Goal: Check status: Check status

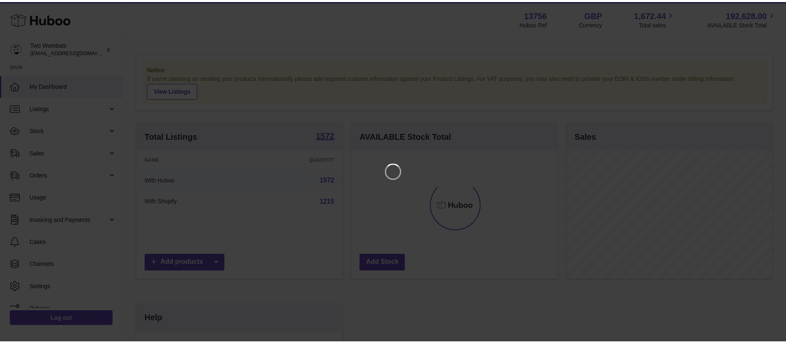
scroll to position [129, 209]
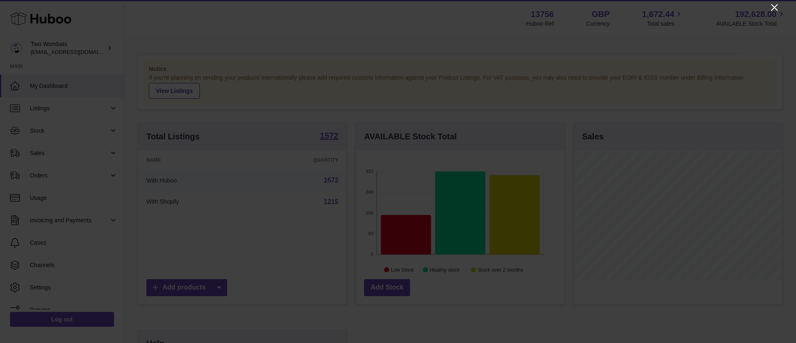
click at [771, 7] on icon "Close" at bounding box center [774, 7] width 10 height 10
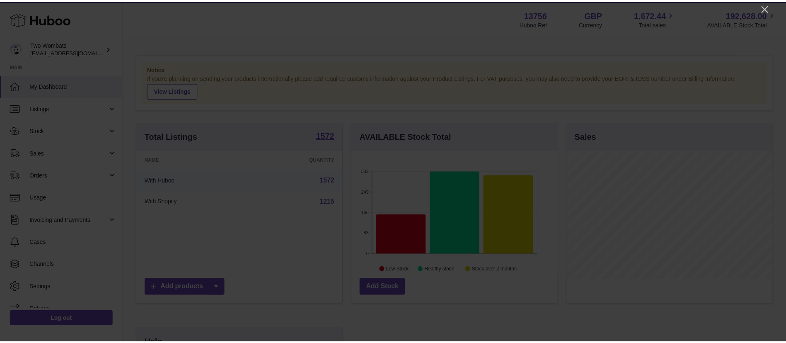
scroll to position [414282, 414206]
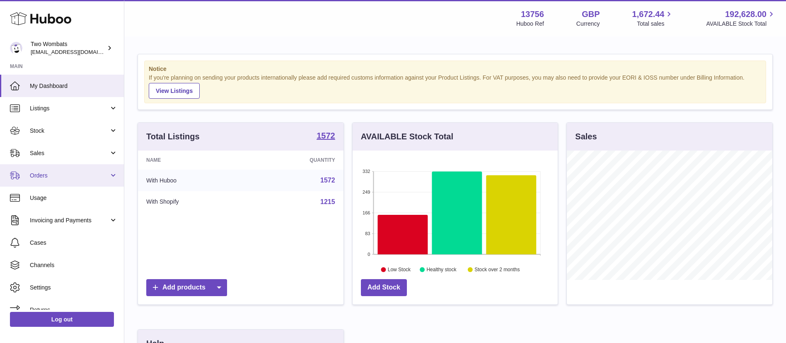
click at [65, 172] on span "Orders" at bounding box center [69, 176] width 79 height 8
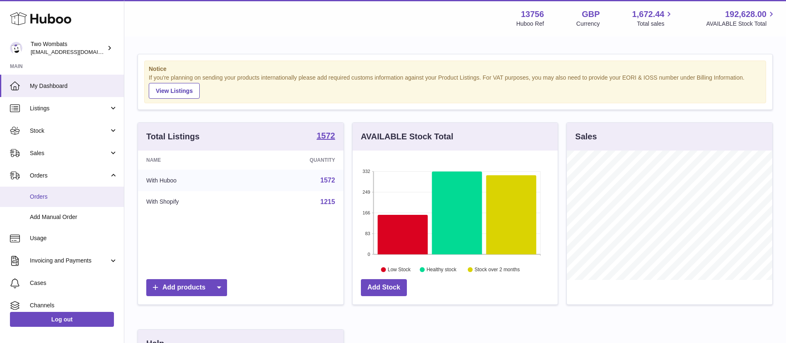
click at [66, 197] on span "Orders" at bounding box center [74, 197] width 88 height 8
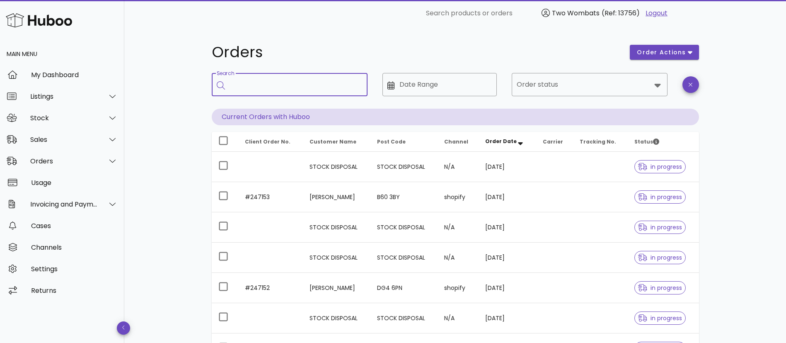
paste input "******"
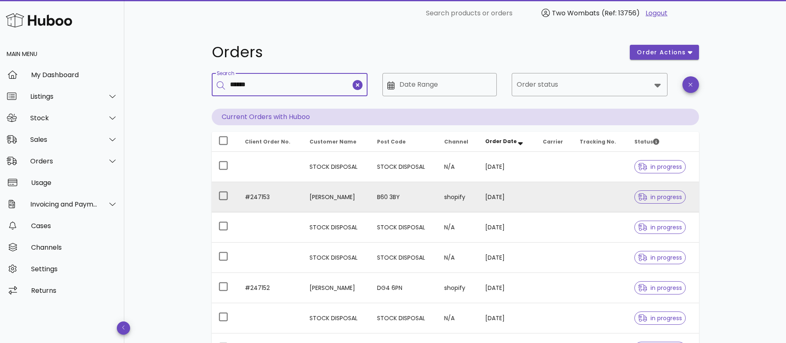
type input "******"
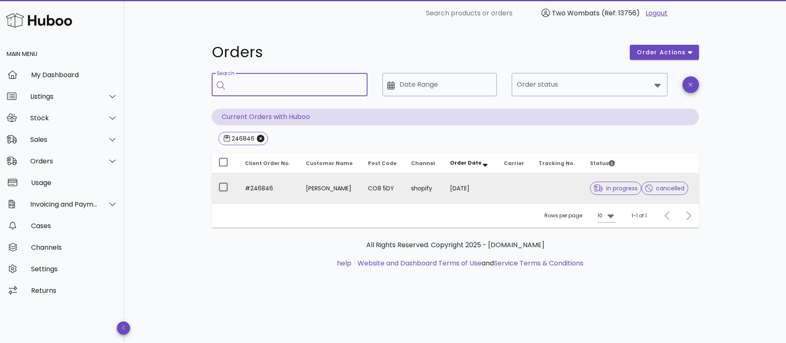
click at [366, 191] on td "CO8 5DY" at bounding box center [383, 188] width 44 height 30
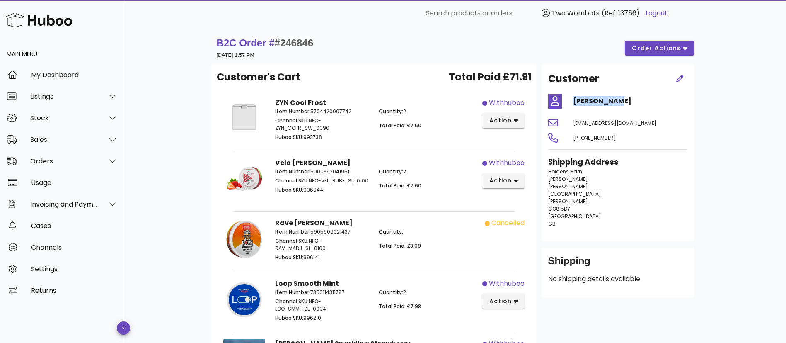
drag, startPoint x: 629, startPoint y: 101, endPoint x: 573, endPoint y: 100, distance: 56.4
click at [573, 100] on h4 "James Erith" at bounding box center [630, 101] width 114 height 10
copy h4 "James Erith"
